Goal: Task Accomplishment & Management: Manage account settings

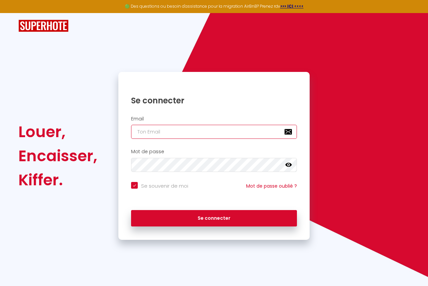
type input "[EMAIL_ADDRESS][DOMAIN_NAME]"
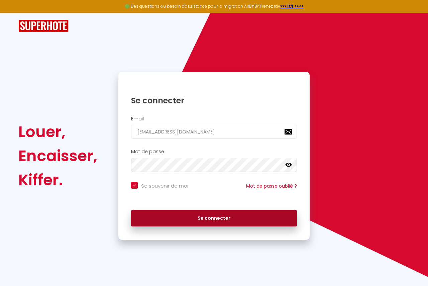
click at [203, 219] on button "Se connecter" at bounding box center [214, 218] width 166 height 17
checkbox input "true"
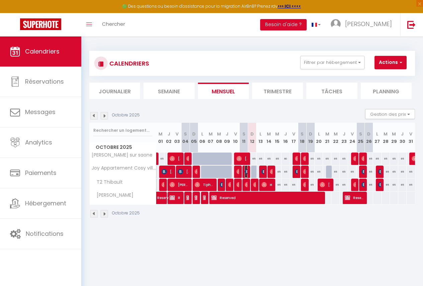
click at [245, 170] on img at bounding box center [247, 171] width 5 height 5
select select "OK"
select select "KO"
select select "0"
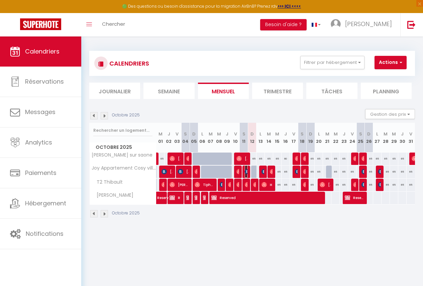
select select "1"
select select
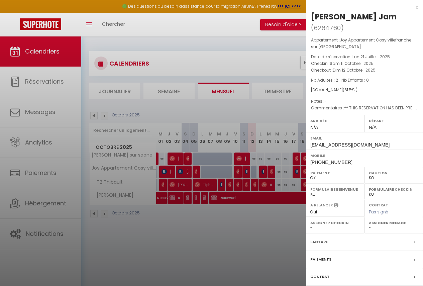
click at [265, 218] on div at bounding box center [211, 143] width 423 height 286
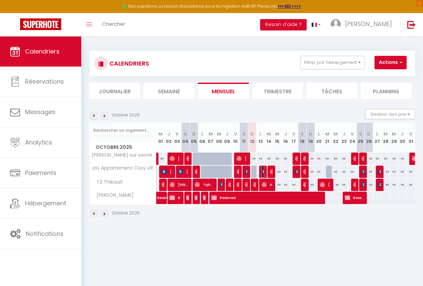
click at [261, 171] on img at bounding box center [263, 171] width 5 height 5
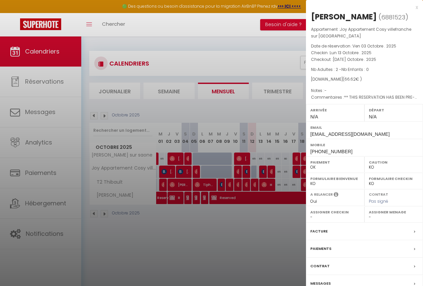
click at [269, 171] on div at bounding box center [211, 143] width 423 height 286
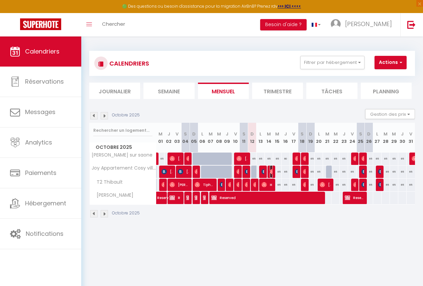
click at [270, 171] on img at bounding box center [272, 171] width 5 height 5
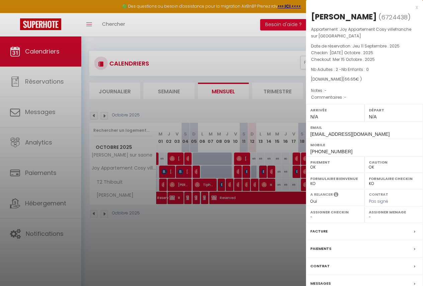
click at [268, 169] on div at bounding box center [211, 143] width 423 height 286
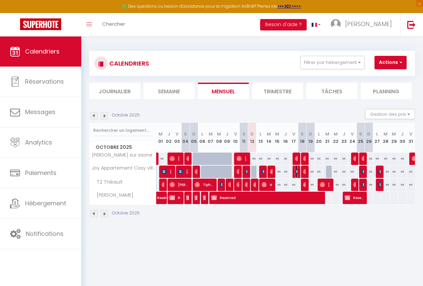
click at [295, 172] on img at bounding box center [297, 171] width 5 height 5
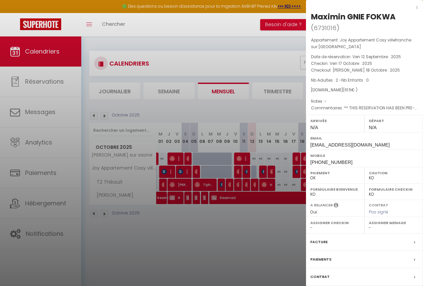
click at [301, 174] on div at bounding box center [211, 143] width 423 height 286
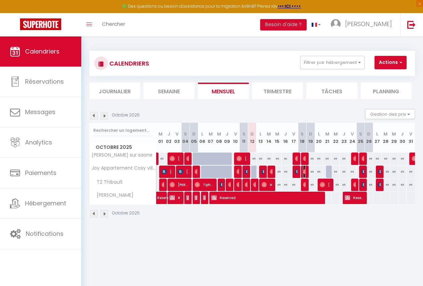
click at [303, 171] on img at bounding box center [305, 171] width 5 height 5
select select "OK"
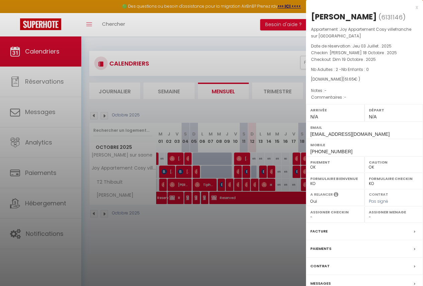
click at [293, 172] on div at bounding box center [211, 143] width 423 height 286
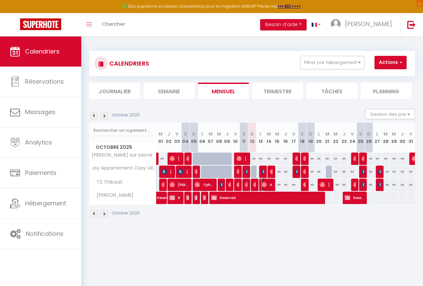
click at [265, 185] on span "Hocine Bencherab" at bounding box center [266, 184] width 11 height 13
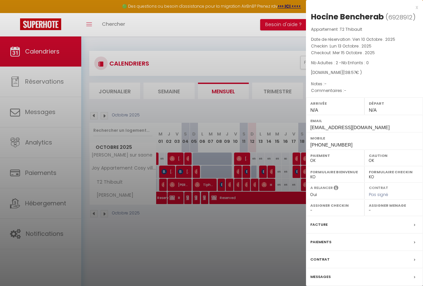
click at [283, 221] on div at bounding box center [211, 143] width 423 height 286
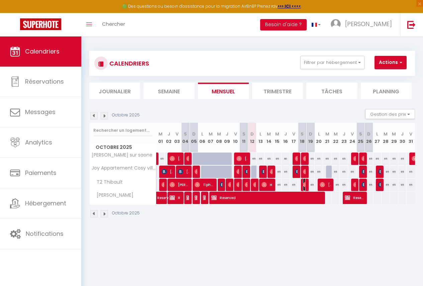
click at [303, 185] on img at bounding box center [305, 184] width 5 height 5
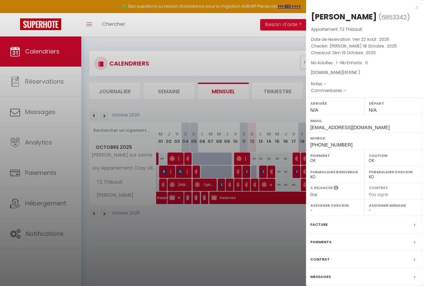
drag, startPoint x: 309, startPoint y: 222, endPoint x: 305, endPoint y: 221, distance: 4.0
click at [309, 221] on div "Facture" at bounding box center [364, 224] width 117 height 17
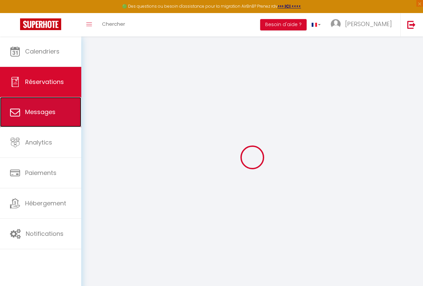
click at [32, 109] on span "Messages" at bounding box center [40, 112] width 30 height 8
select select "message"
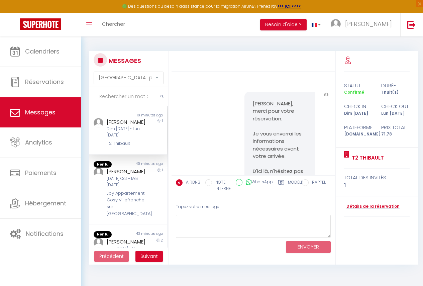
scroll to position [1867, 0]
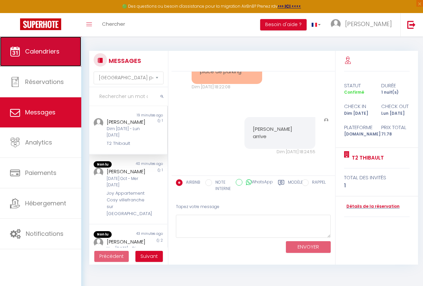
click at [46, 57] on link "Calendriers" at bounding box center [40, 51] width 81 height 30
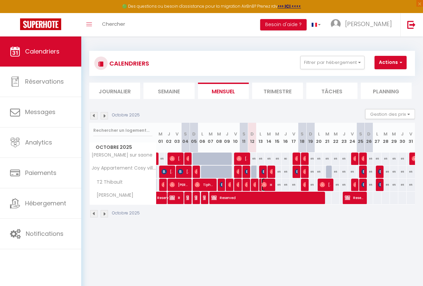
click at [264, 184] on img at bounding box center [263, 184] width 5 height 5
select select "OK"
select select "0"
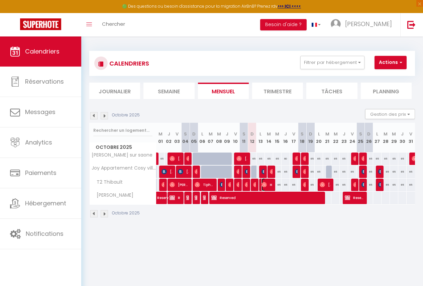
select select "1"
select select
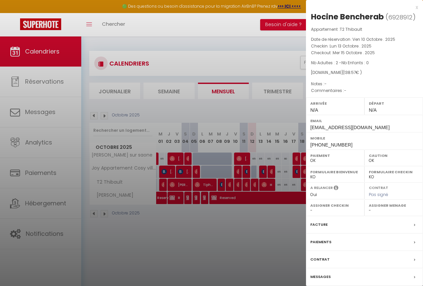
click at [264, 182] on div at bounding box center [211, 143] width 423 height 286
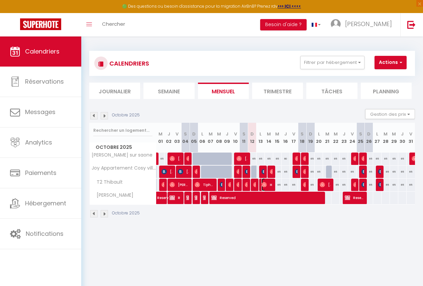
click at [263, 184] on img at bounding box center [263, 184] width 5 height 5
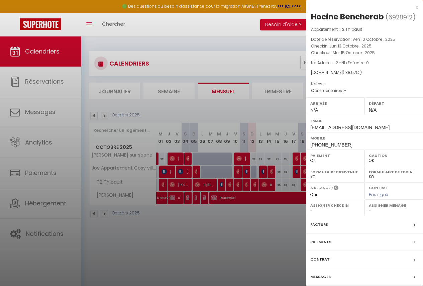
click at [268, 186] on div at bounding box center [211, 143] width 423 height 286
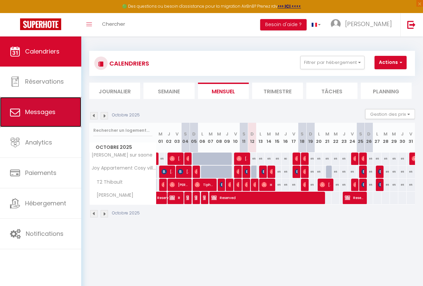
click at [49, 113] on span "Messages" at bounding box center [40, 112] width 30 height 8
select select "message"
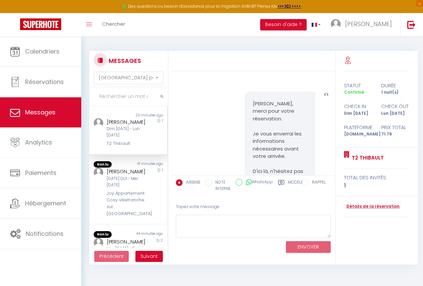
scroll to position [1867, 0]
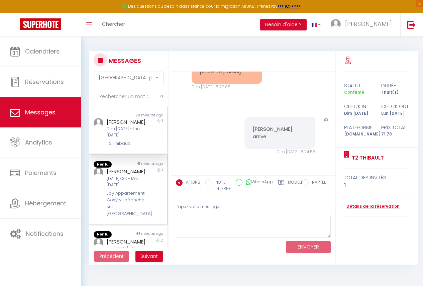
click at [125, 188] on div "[DATE] Oct - Mer [DATE]" at bounding box center [127, 182] width 41 height 13
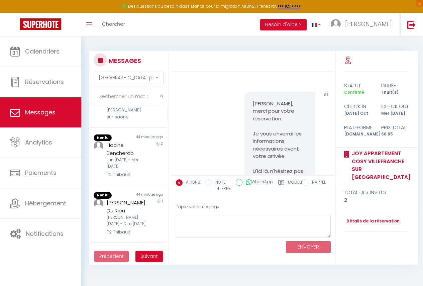
scroll to position [167, 0]
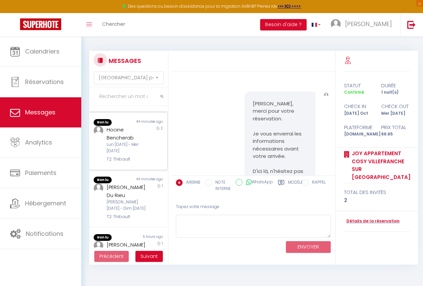
click at [126, 154] on div "Lun [DATE] - Mer [DATE]" at bounding box center [127, 147] width 41 height 13
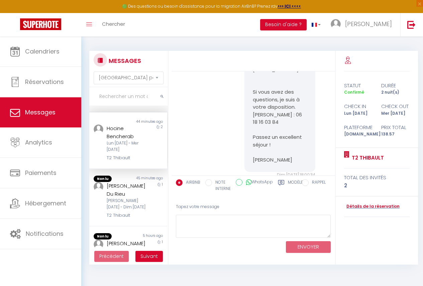
scroll to position [736, 0]
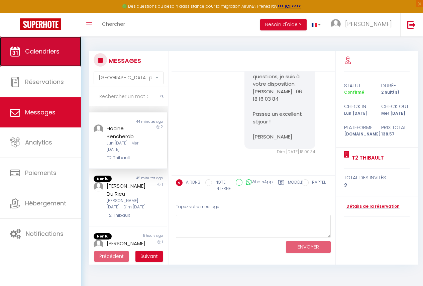
click at [45, 47] on span "Calendriers" at bounding box center [42, 51] width 34 height 8
